Goal: Information Seeking & Learning: Learn about a topic

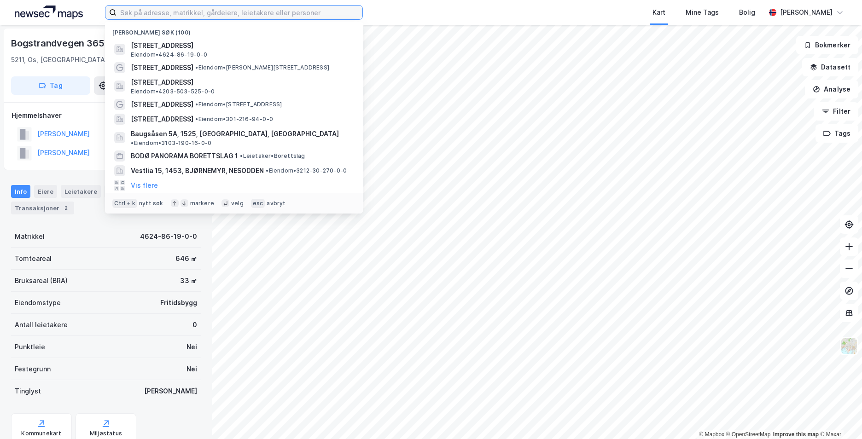
click at [181, 11] on input at bounding box center [240, 13] width 246 height 14
click at [212, 12] on input at bounding box center [240, 13] width 246 height 14
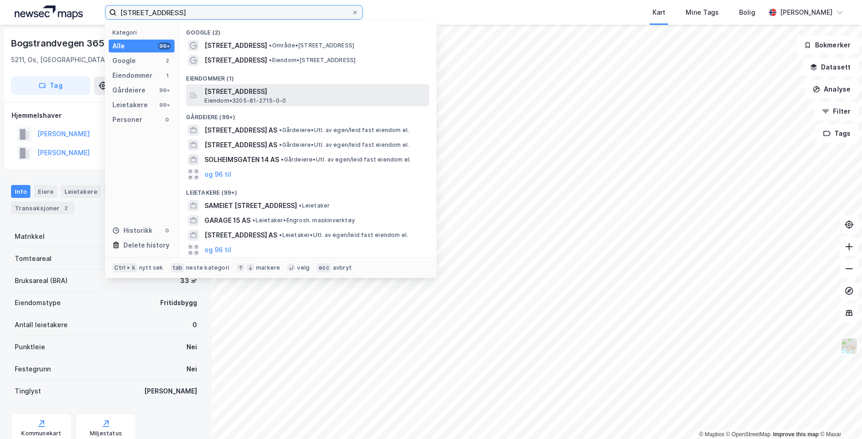
type input "[STREET_ADDRESS]"
click at [251, 101] on span "Eiendom • 3205-81-2715-0-0" at bounding box center [245, 100] width 82 height 7
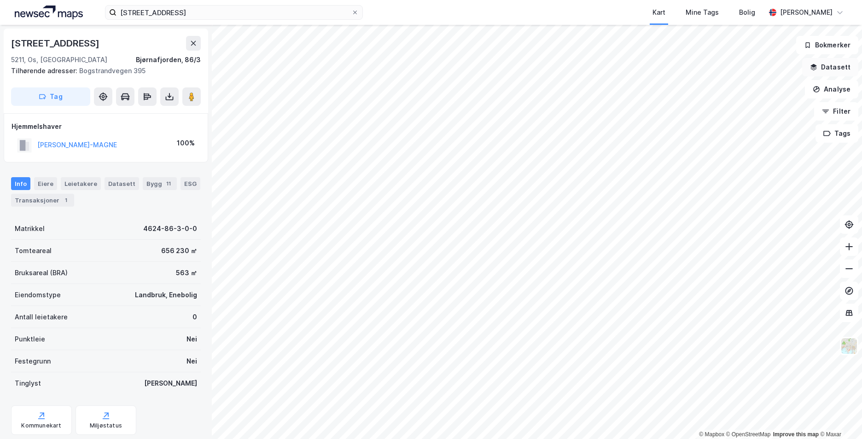
click at [824, 67] on button "Datasett" at bounding box center [830, 67] width 56 height 18
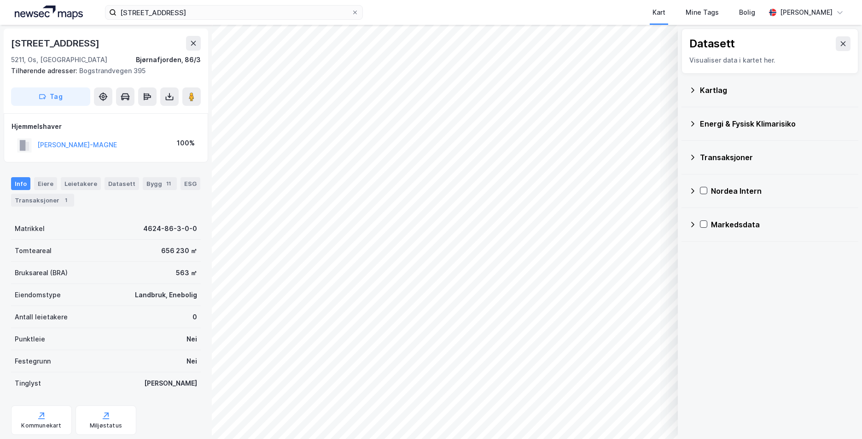
click at [694, 123] on icon at bounding box center [692, 123] width 7 height 7
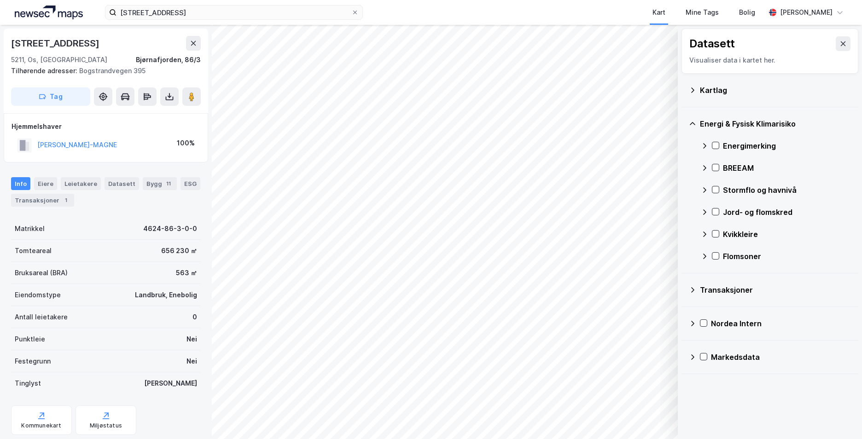
click at [692, 88] on icon at bounding box center [692, 90] width 3 height 5
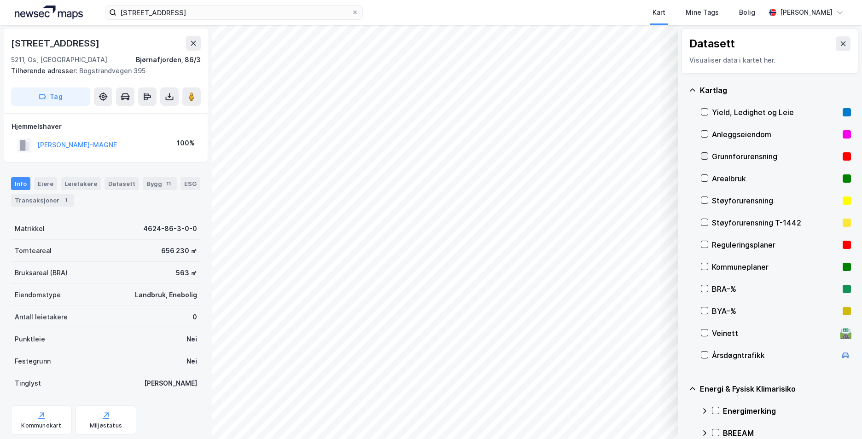
click at [705, 153] on icon at bounding box center [704, 156] width 6 height 6
click at [690, 87] on icon at bounding box center [692, 90] width 7 height 7
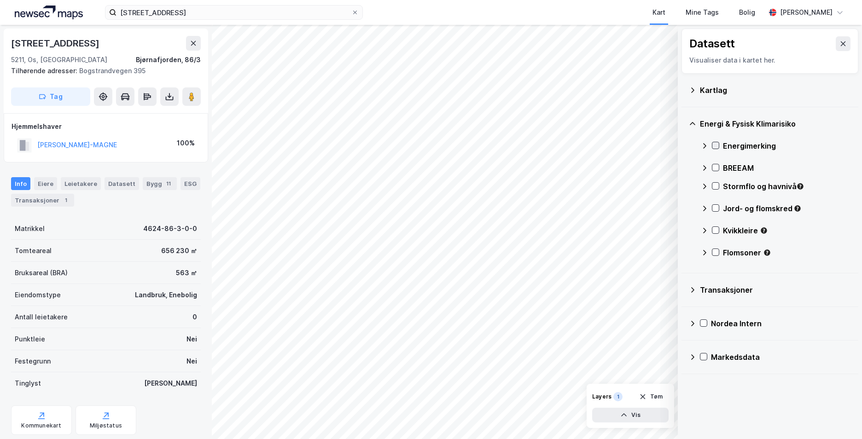
click at [712, 146] on icon at bounding box center [715, 145] width 6 height 6
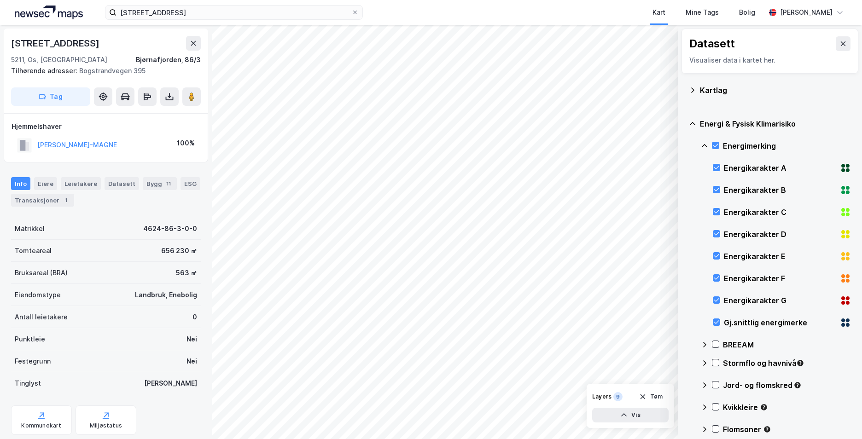
click at [705, 146] on icon at bounding box center [704, 145] width 7 height 7
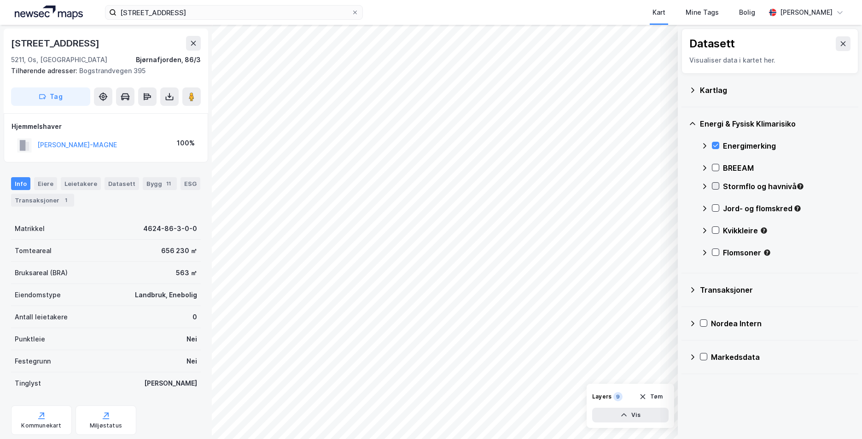
click at [716, 186] on icon at bounding box center [715, 186] width 6 height 6
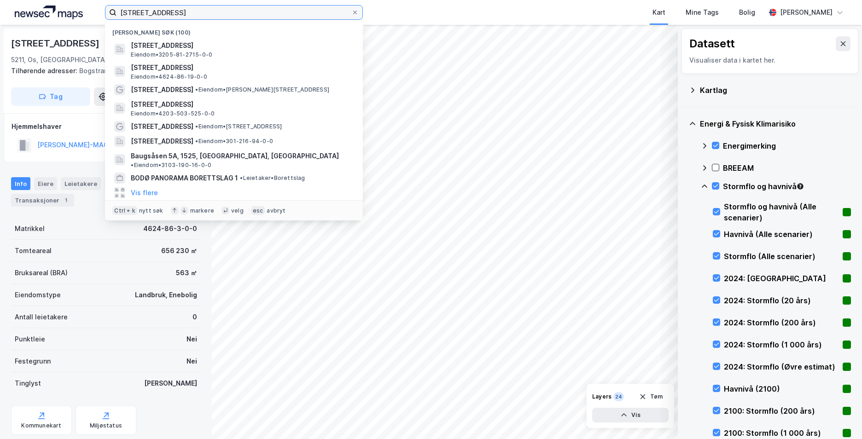
click at [218, 12] on input "solheimsgata 15" at bounding box center [234, 13] width 235 height 14
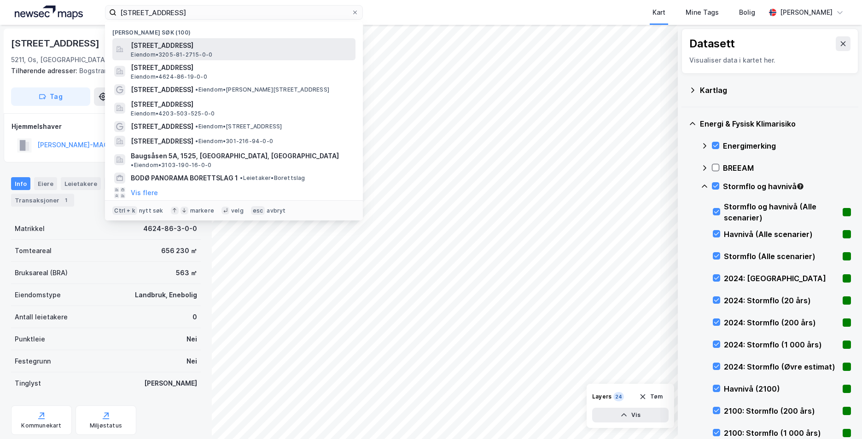
click at [215, 49] on span "Solheimsgata 15, 2000, LILLESTRØM, LILLESTRØM" at bounding box center [241, 45] width 221 height 11
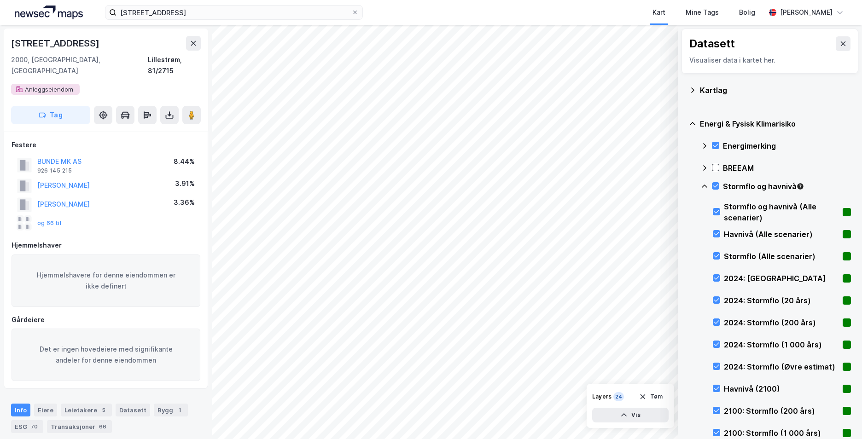
click at [706, 184] on icon at bounding box center [704, 186] width 7 height 7
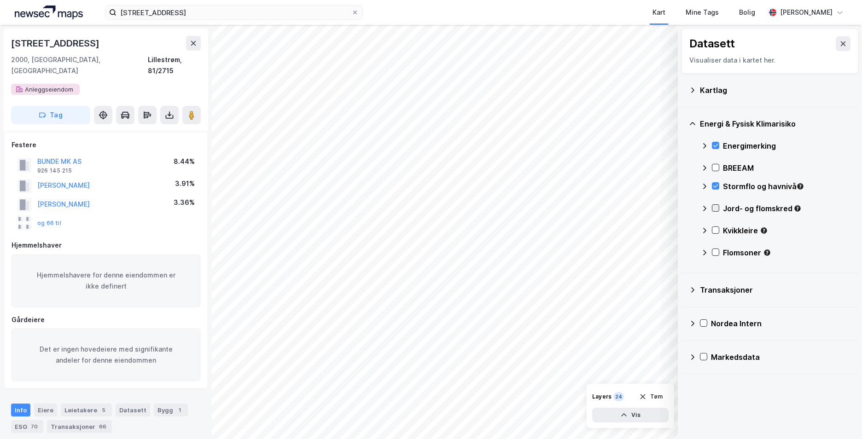
click at [715, 206] on icon at bounding box center [715, 208] width 6 height 6
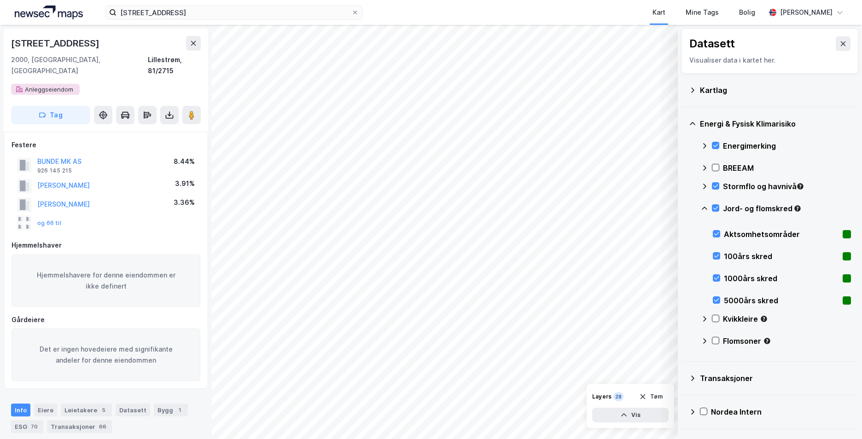
click at [704, 208] on icon at bounding box center [705, 208] width 6 height 3
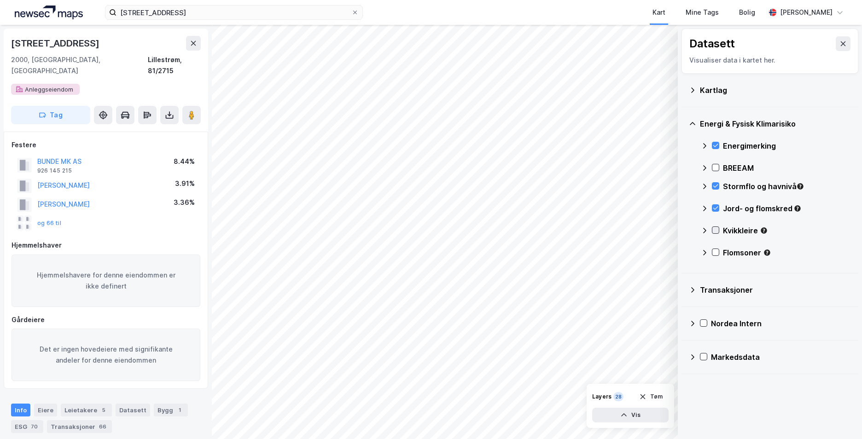
click at [716, 232] on icon at bounding box center [715, 230] width 5 height 3
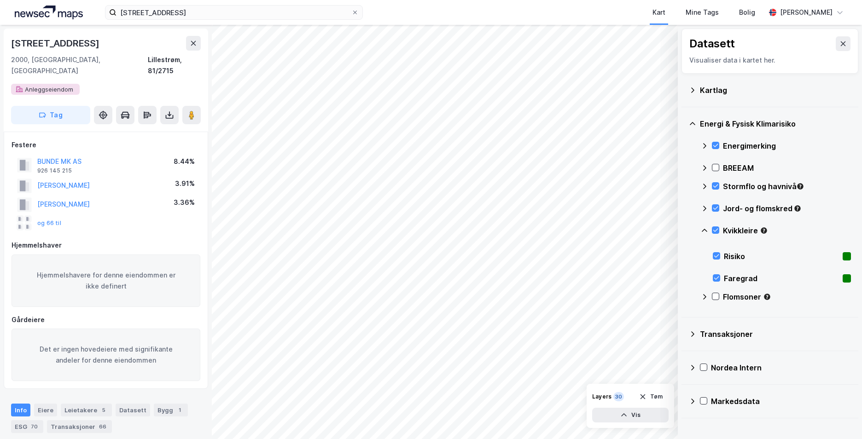
click at [704, 229] on icon at bounding box center [704, 230] width 7 height 7
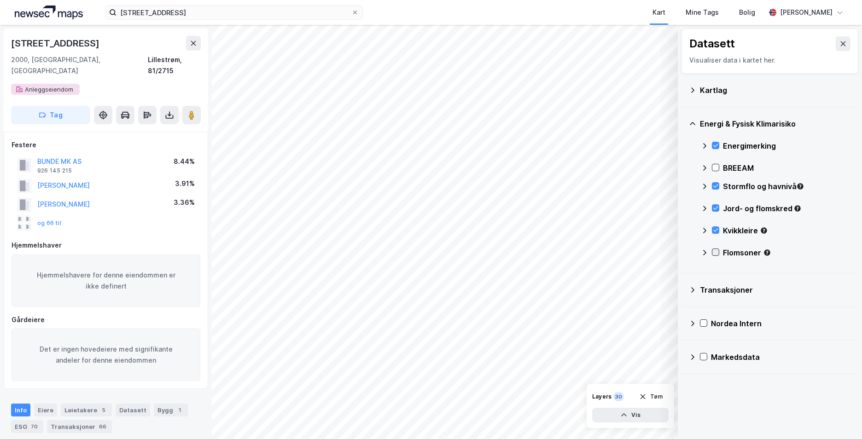
click at [717, 252] on icon at bounding box center [715, 252] width 5 height 3
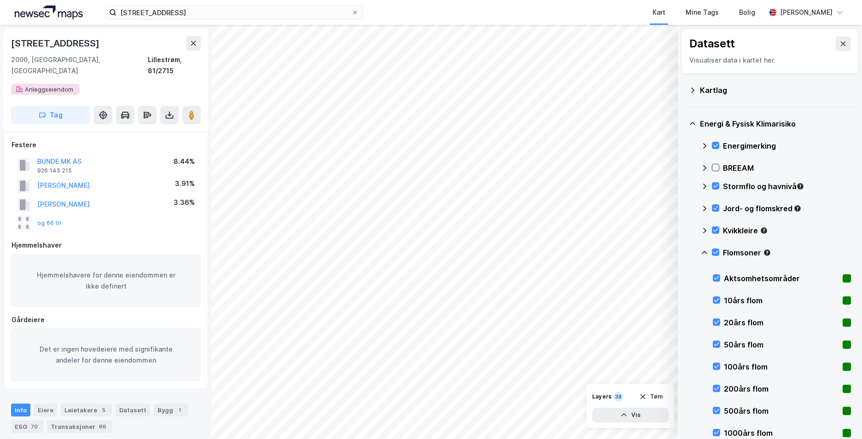
click at [706, 248] on div "Flomsoner" at bounding box center [776, 256] width 150 height 22
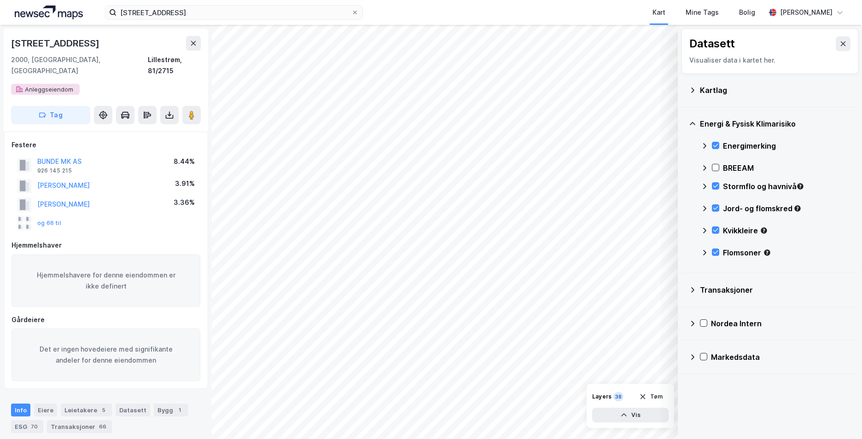
click at [704, 144] on icon at bounding box center [704, 146] width 3 height 6
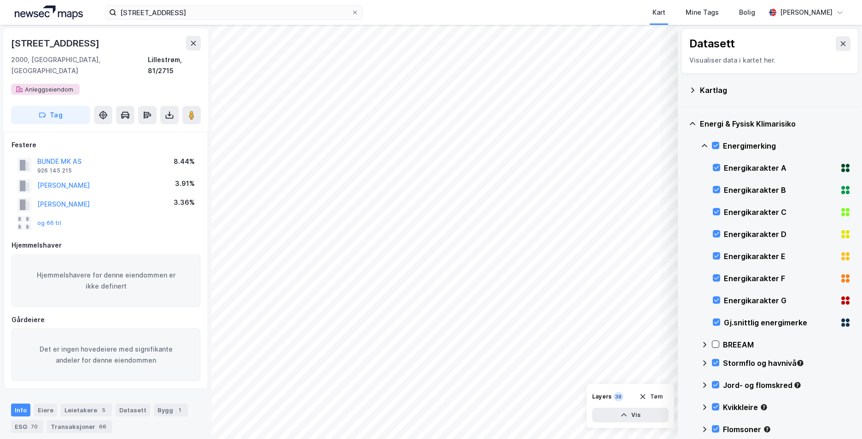
click at [705, 144] on icon at bounding box center [704, 145] width 7 height 7
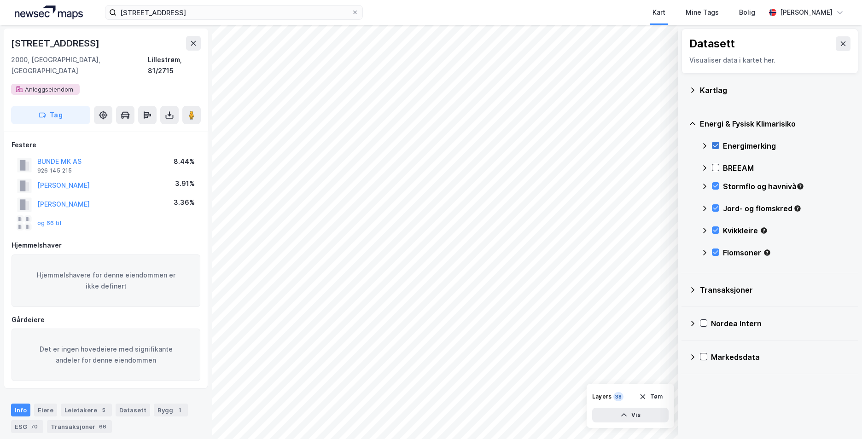
click at [715, 144] on icon at bounding box center [715, 145] width 6 height 6
click at [714, 146] on icon at bounding box center [715, 145] width 5 height 3
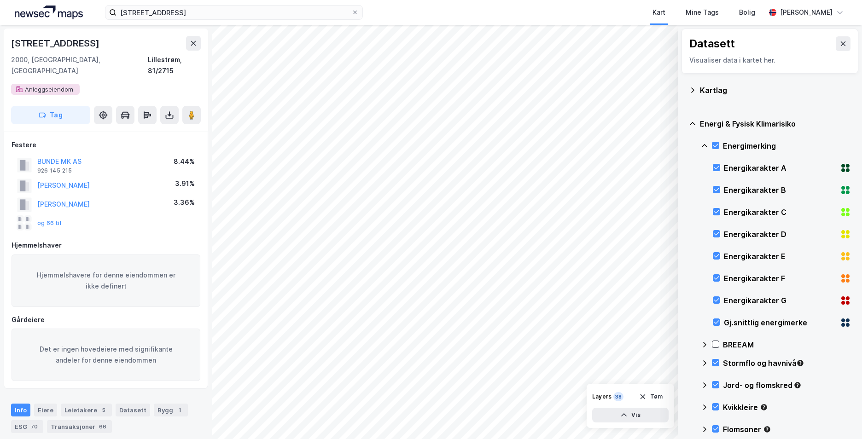
click at [706, 144] on icon at bounding box center [704, 145] width 7 height 7
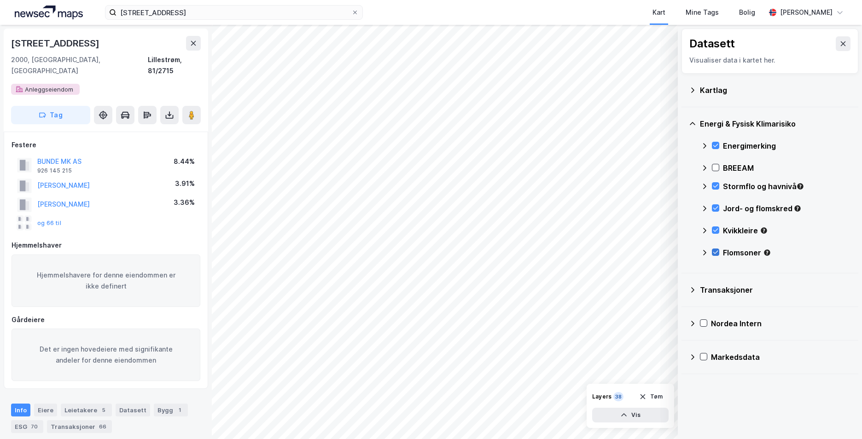
click at [718, 252] on icon at bounding box center [715, 252] width 6 height 6
click at [705, 254] on icon at bounding box center [704, 253] width 3 height 6
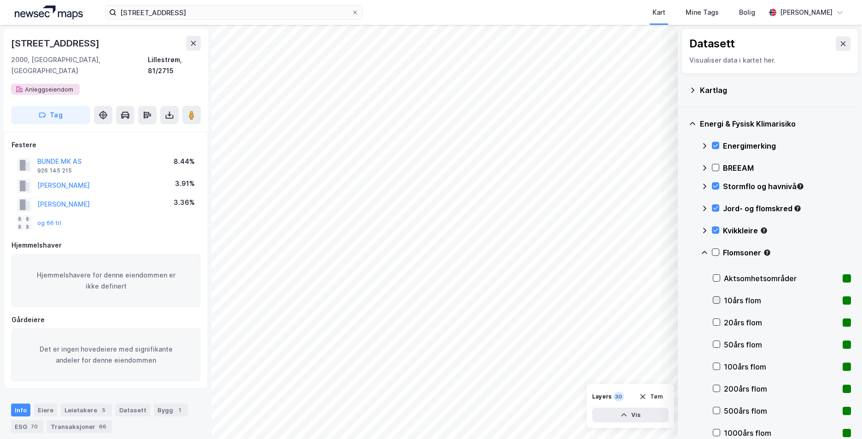
click at [719, 301] on icon at bounding box center [716, 300] width 6 height 6
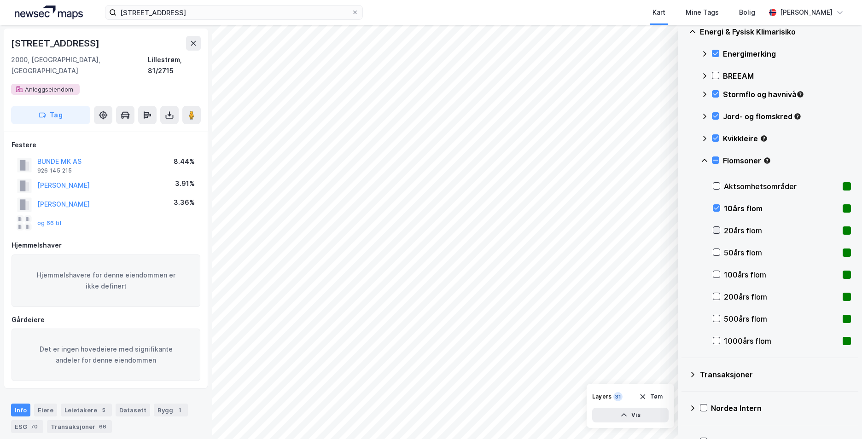
click at [716, 231] on icon at bounding box center [716, 230] width 6 height 6
click at [717, 254] on icon at bounding box center [716, 252] width 5 height 3
click at [713, 275] on icon at bounding box center [716, 274] width 6 height 6
click at [718, 298] on icon at bounding box center [716, 296] width 6 height 6
click at [717, 316] on icon at bounding box center [716, 318] width 6 height 6
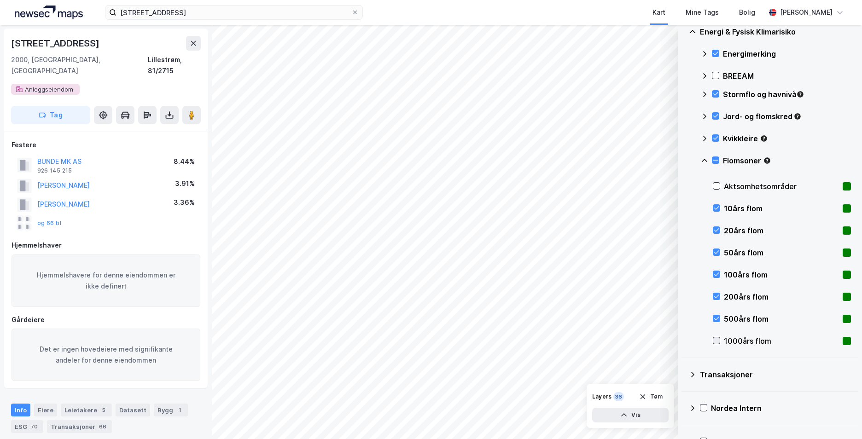
click at [718, 341] on icon at bounding box center [716, 341] width 6 height 6
click at [715, 186] on icon at bounding box center [716, 186] width 6 height 6
click at [705, 159] on icon at bounding box center [704, 160] width 7 height 7
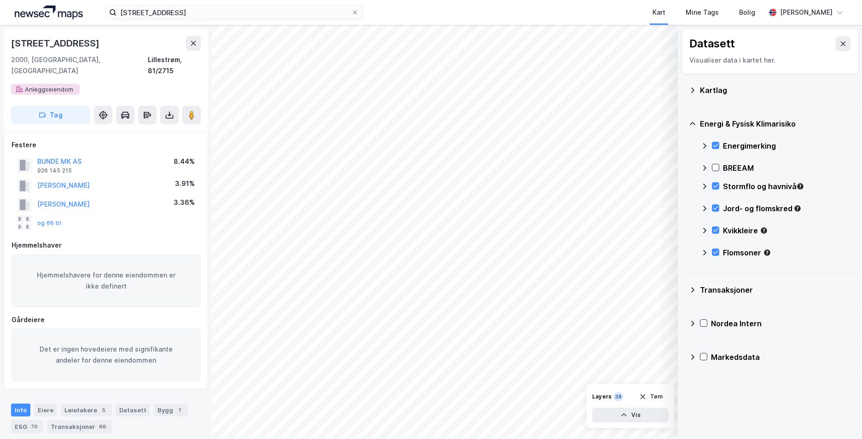
scroll to position [0, 0]
